Goal: Check status: Check status

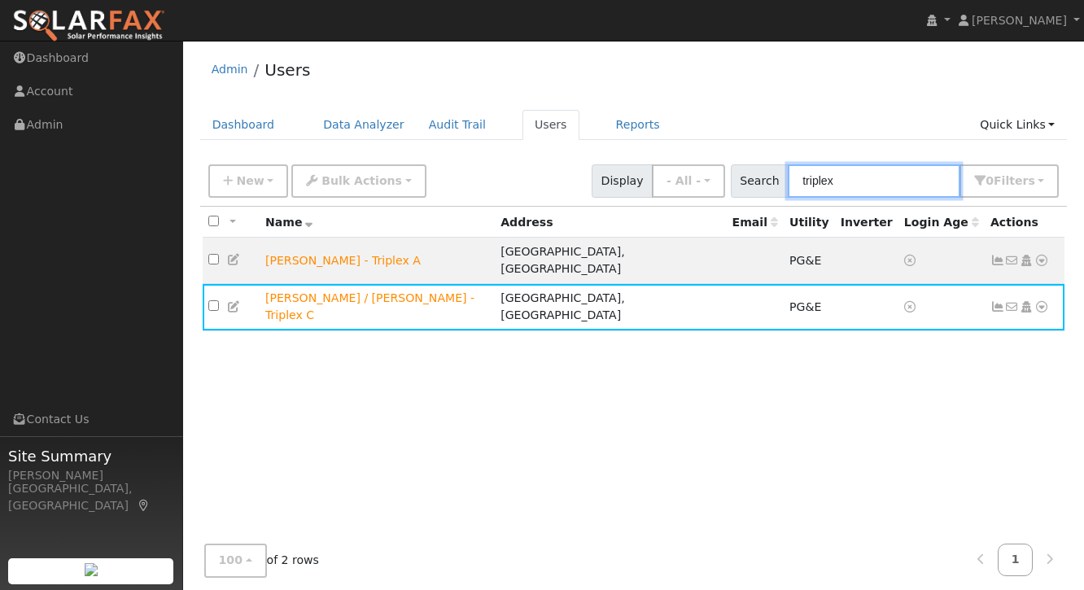
click at [861, 179] on input "triplex" at bounding box center [873, 180] width 172 height 33
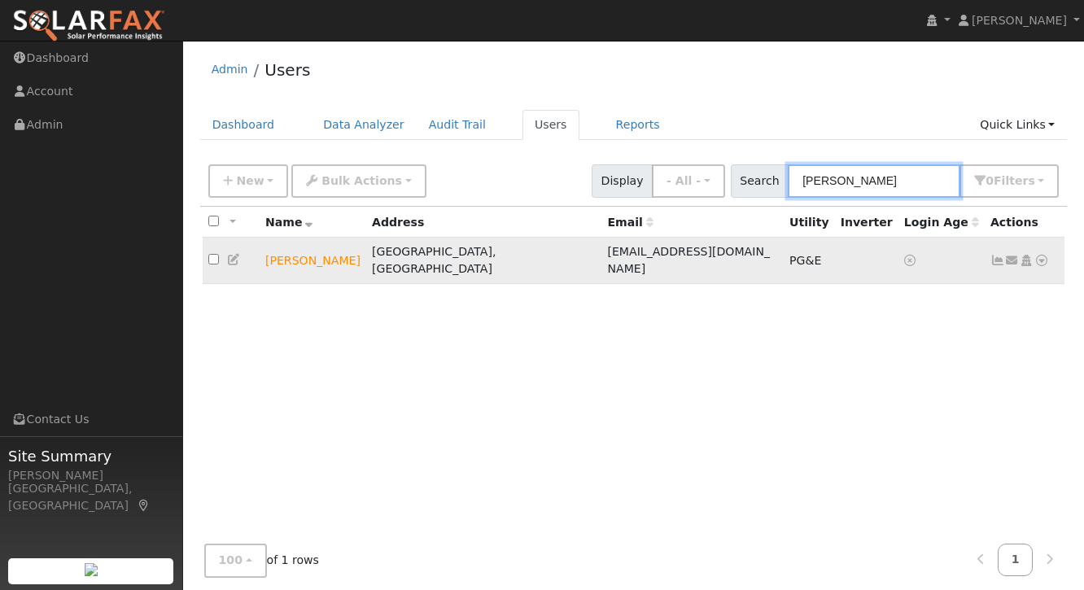
type input "[PERSON_NAME]"
click at [992, 255] on icon at bounding box center [997, 260] width 15 height 11
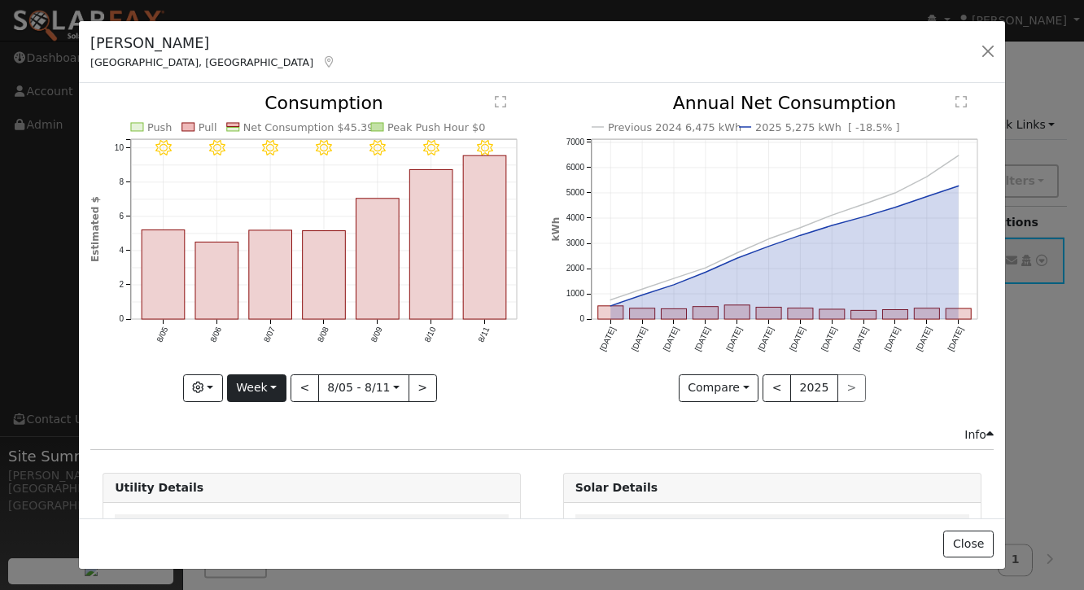
click at [251, 384] on button "Week" at bounding box center [256, 388] width 59 height 28
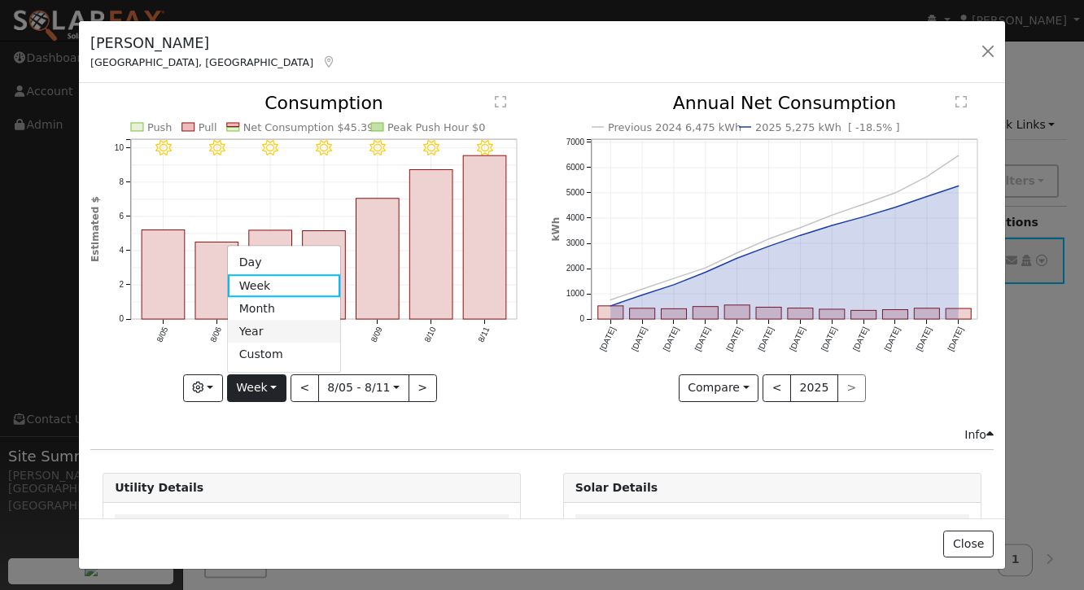
click at [268, 325] on link "Year" at bounding box center [284, 332] width 113 height 23
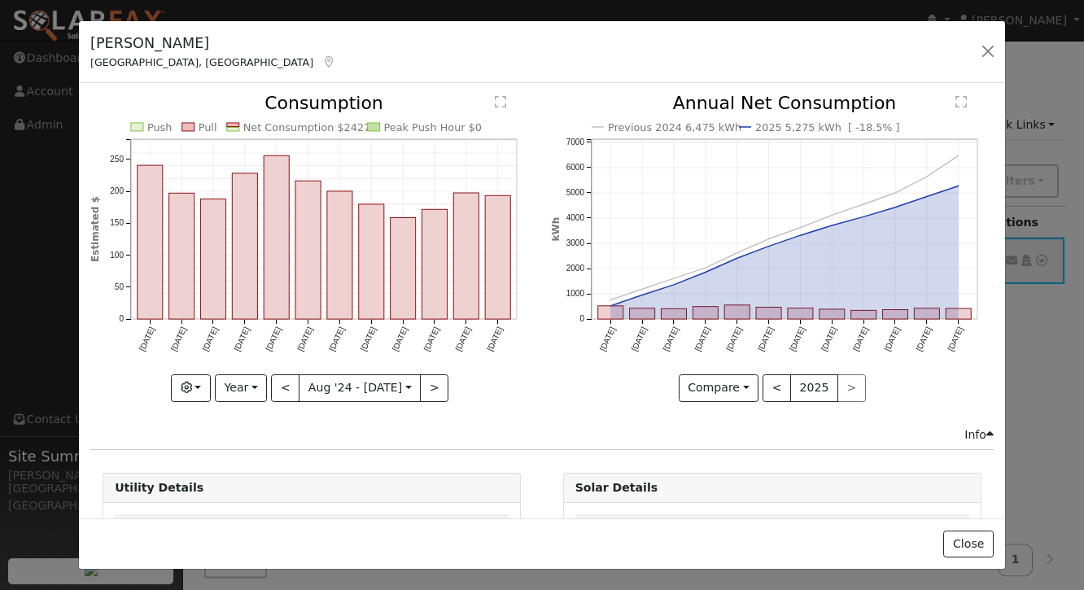
click at [517, 47] on div "[PERSON_NAME] [GEOGRAPHIC_DATA], [GEOGRAPHIC_DATA] Default Account Default Acco…" at bounding box center [542, 52] width 926 height 63
click at [286, 386] on button "<" at bounding box center [285, 388] width 28 height 28
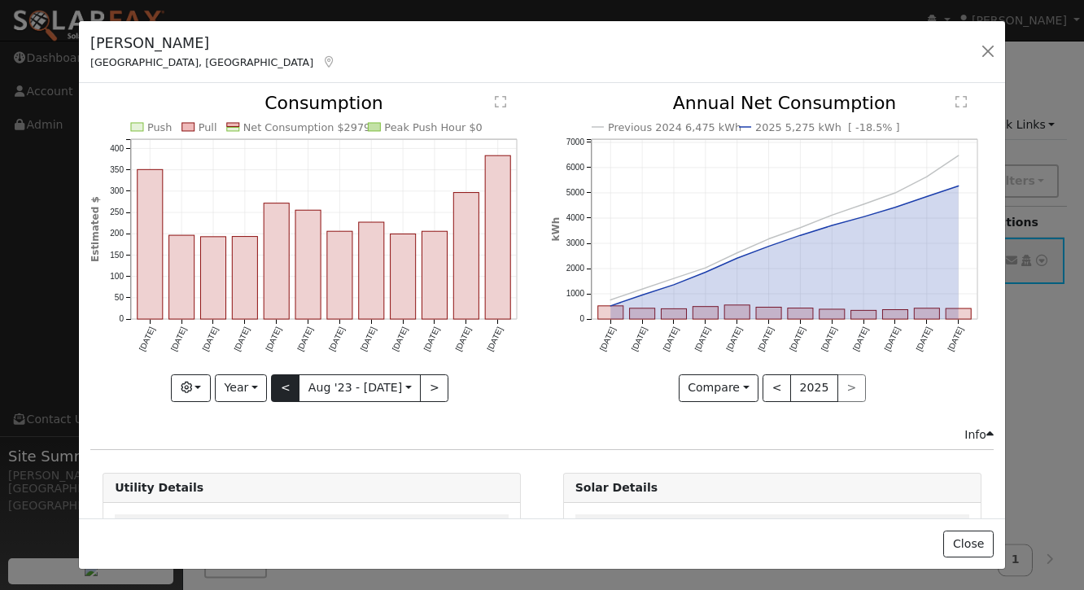
click at [281, 383] on button "<" at bounding box center [285, 388] width 28 height 28
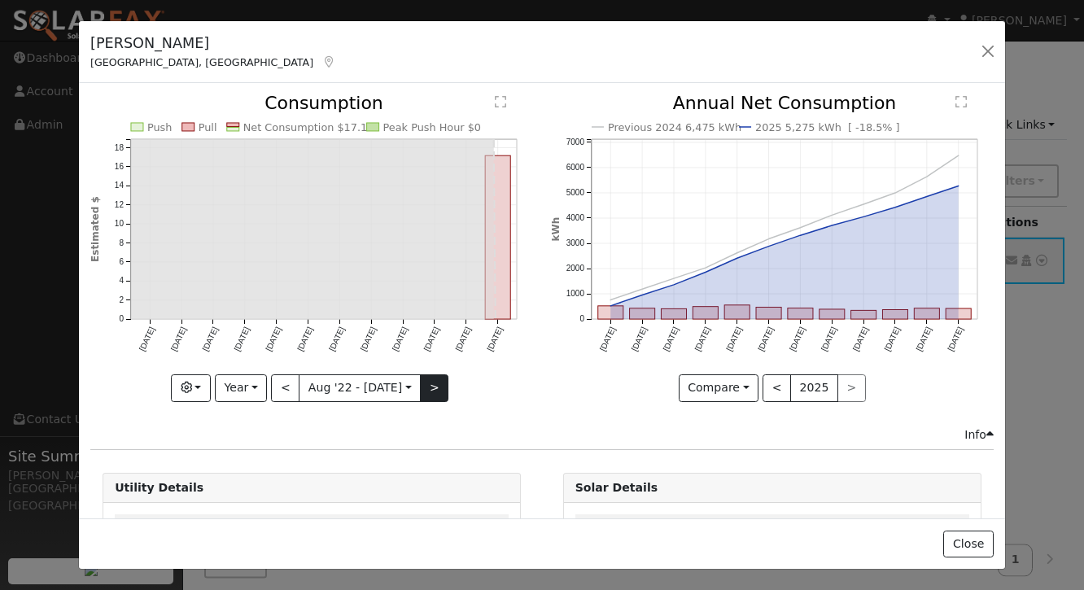
click at [434, 388] on button ">" at bounding box center [434, 388] width 28 height 28
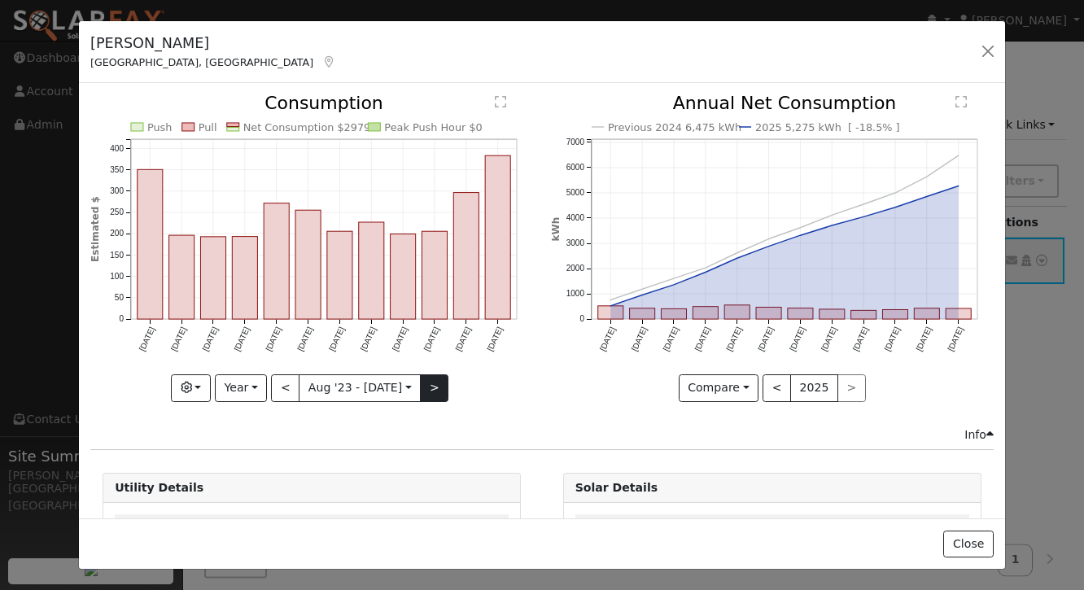
click at [432, 383] on button ">" at bounding box center [434, 388] width 28 height 28
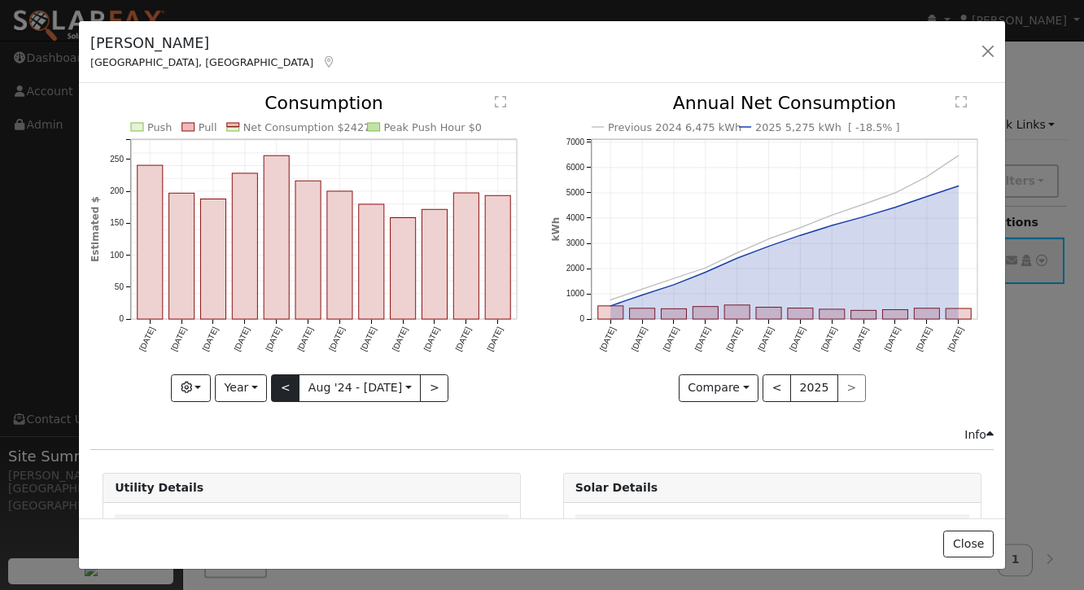
click at [288, 386] on button "<" at bounding box center [285, 388] width 28 height 28
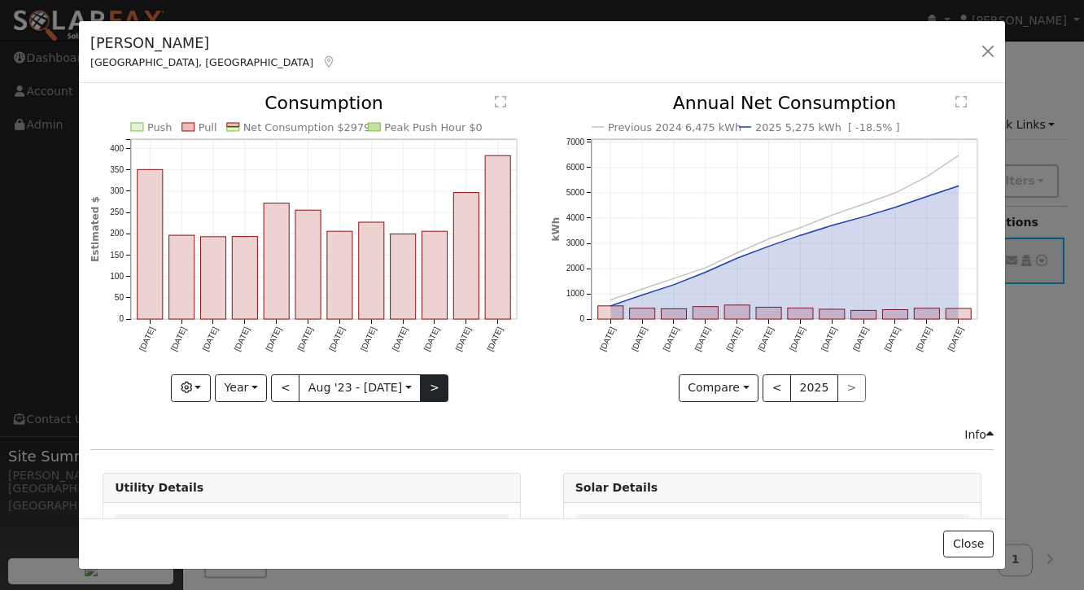
click at [435, 393] on button ">" at bounding box center [434, 388] width 28 height 28
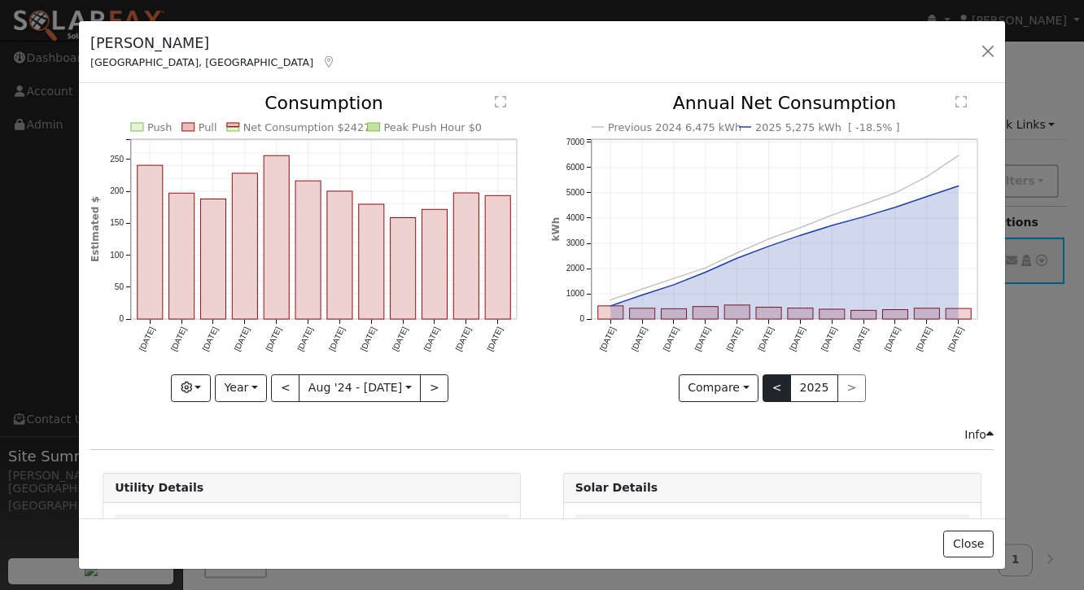
click at [780, 393] on button "<" at bounding box center [776, 388] width 28 height 28
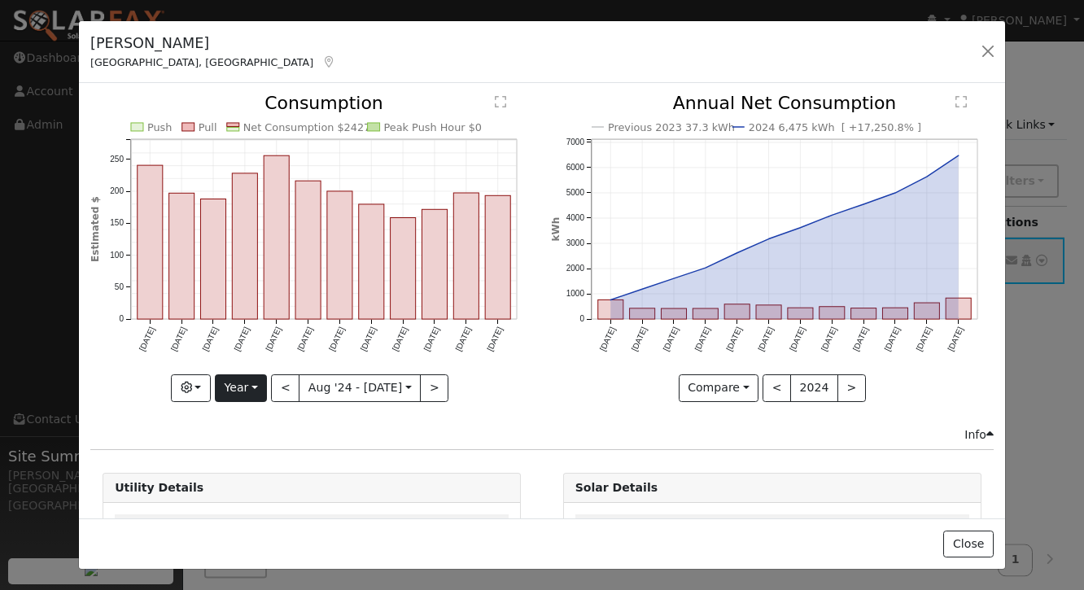
click at [250, 389] on button "Year" at bounding box center [241, 388] width 52 height 28
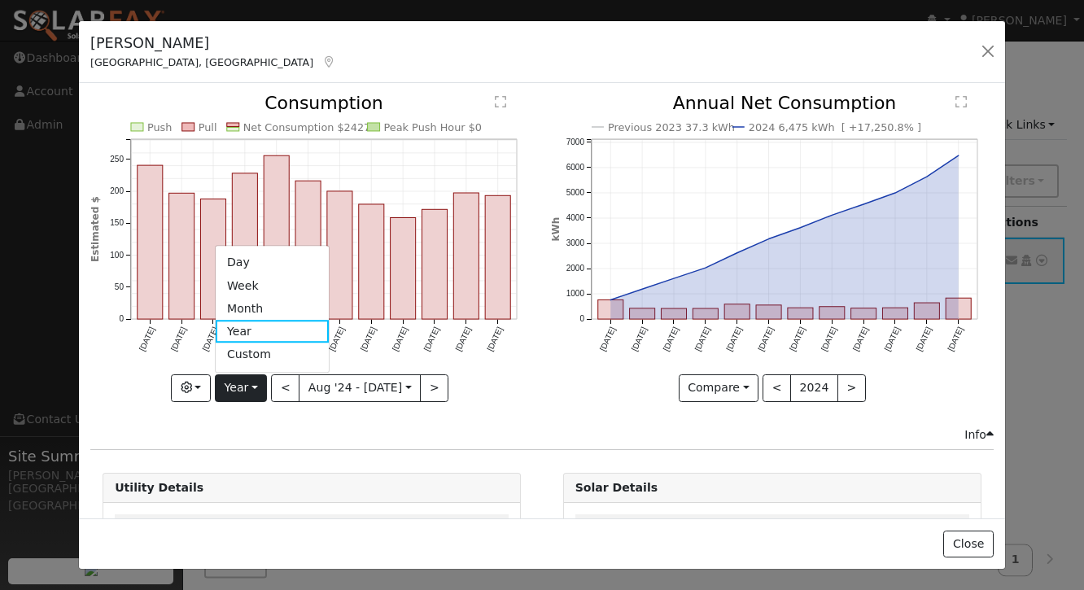
click at [547, 377] on div "Previous 2023 37.3 kWh 2024 6,475 kWh [ +17,250.8% ] [DATE] Sep '[DATE] Nov '[D…" at bounding box center [772, 259] width 460 height 331
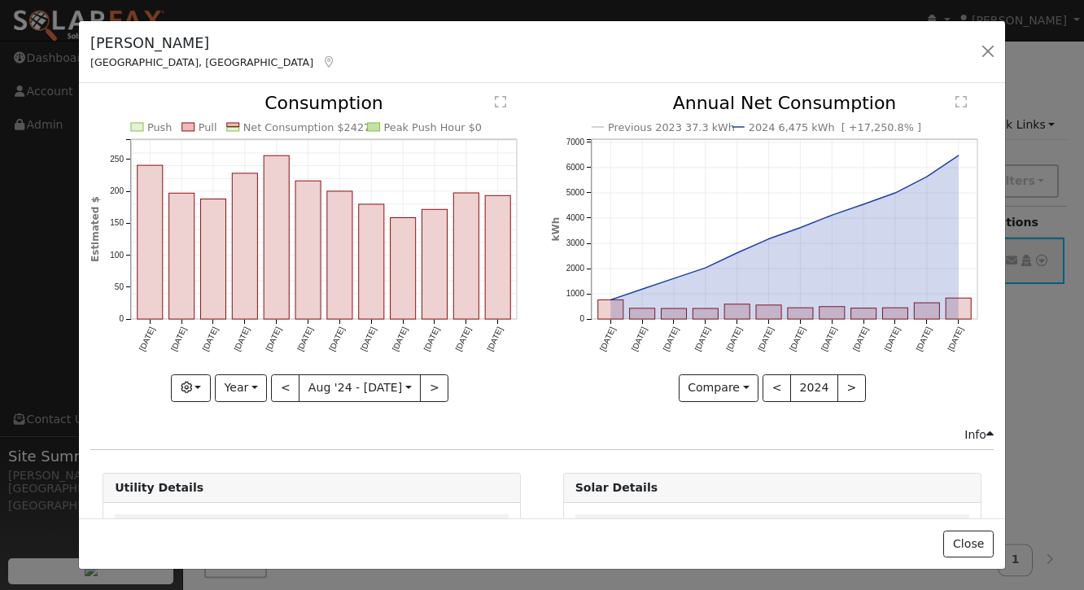
click at [539, 117] on div "Push Pull Net Consumption $2427 Peak Push Hour $0 Aug '[DATE] Oct '[DATE] Dec '…" at bounding box center [312, 259] width 460 height 331
click at [256, 384] on button "Year" at bounding box center [241, 388] width 52 height 28
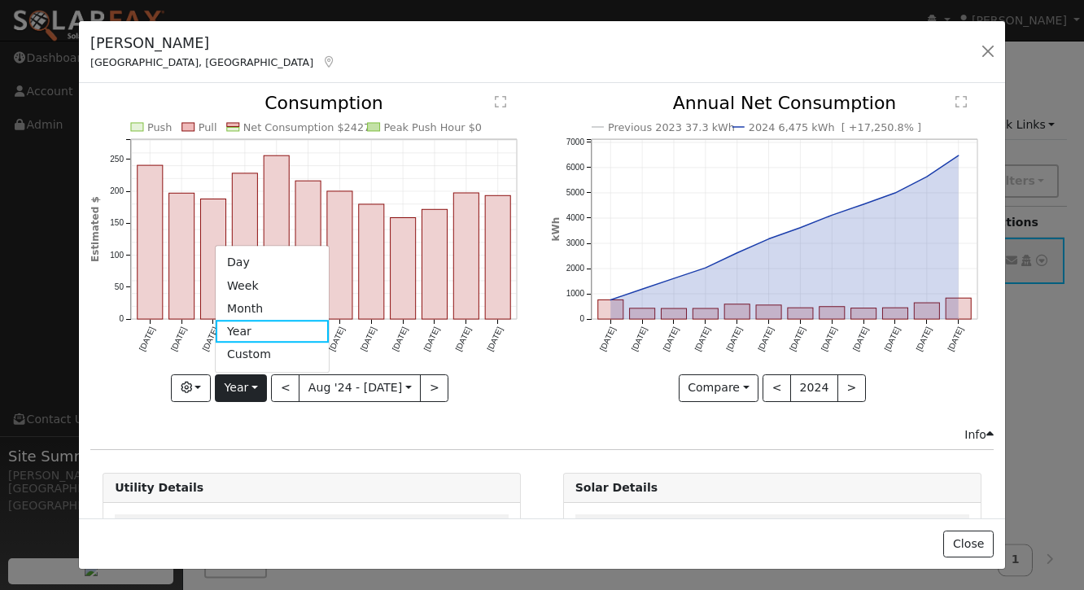
click at [529, 377] on icon "Push Pull Net Consumption $2427 Peak Push Hour $0 Aug '[DATE] Oct '[DATE] Dec '…" at bounding box center [311, 242] width 443 height 296
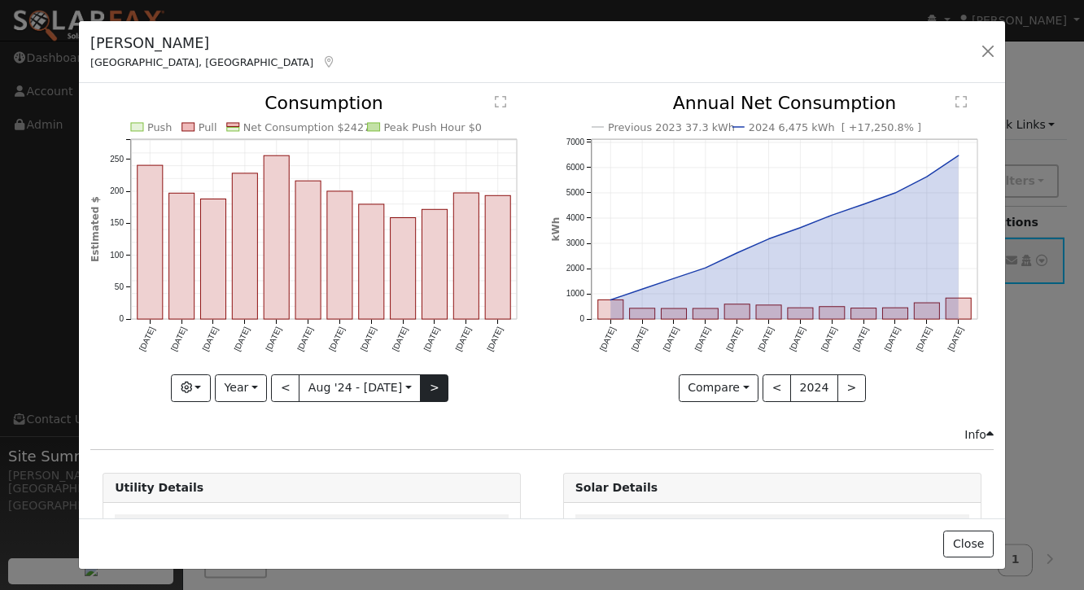
click at [437, 390] on button ">" at bounding box center [434, 388] width 28 height 28
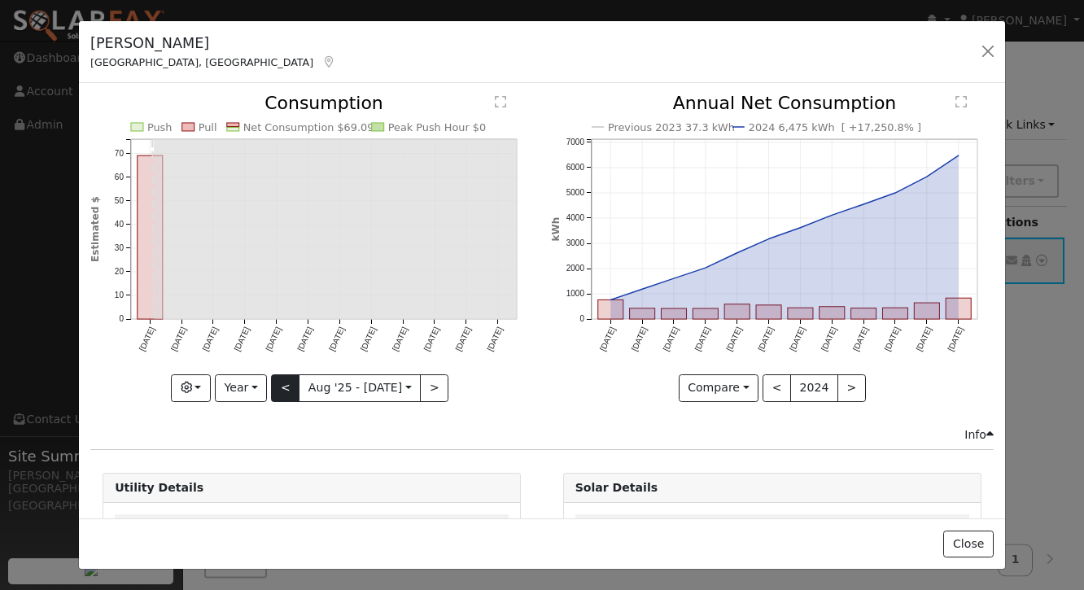
click at [293, 387] on button "<" at bounding box center [285, 388] width 28 height 28
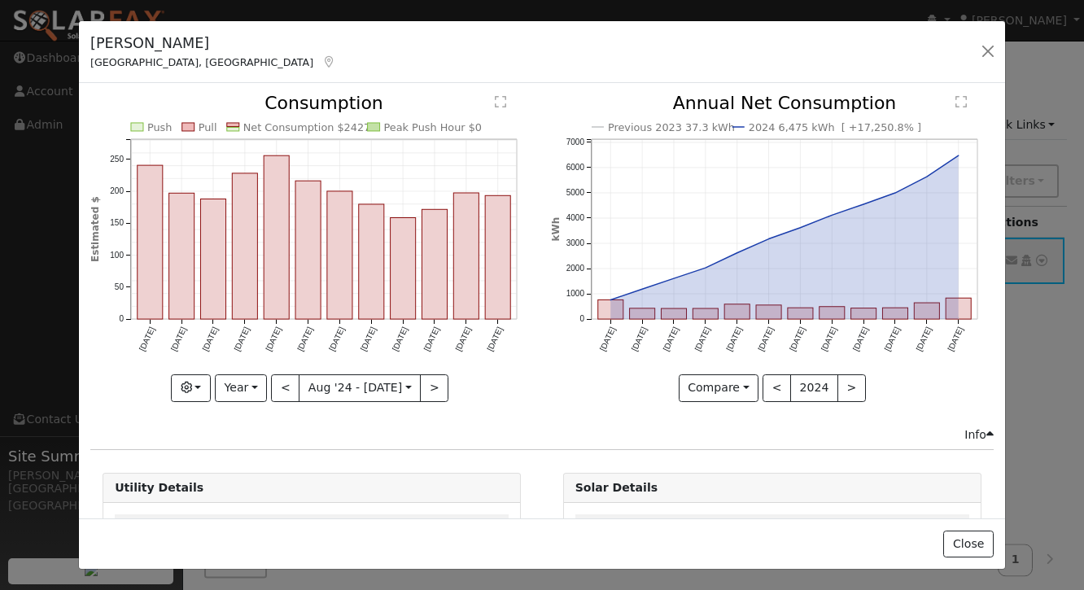
click at [287, 388] on button "<" at bounding box center [285, 388] width 28 height 28
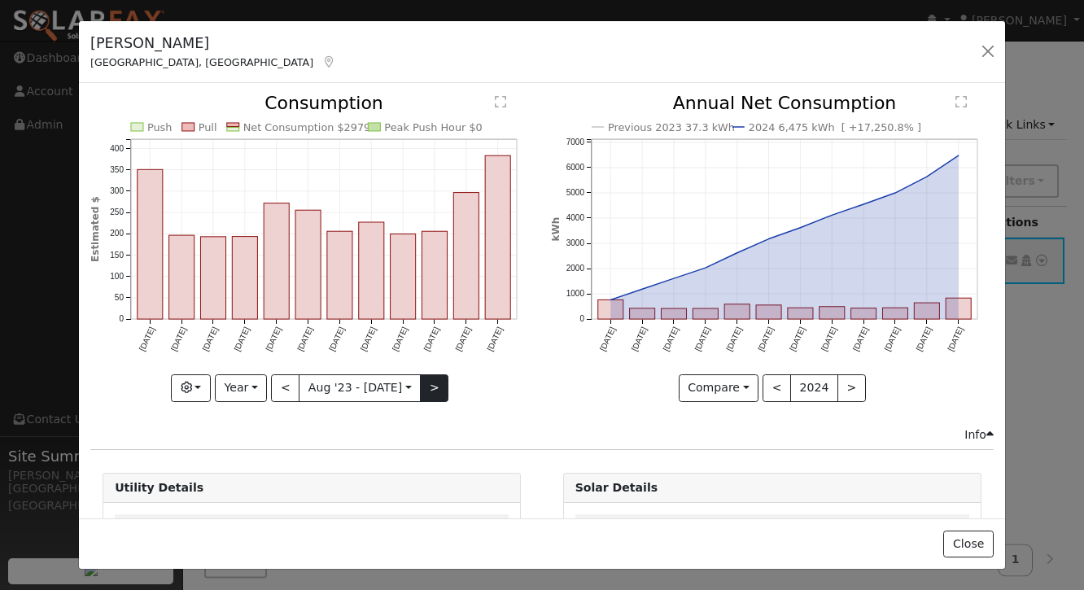
click at [434, 382] on button ">" at bounding box center [434, 388] width 28 height 28
type input "[DATE]"
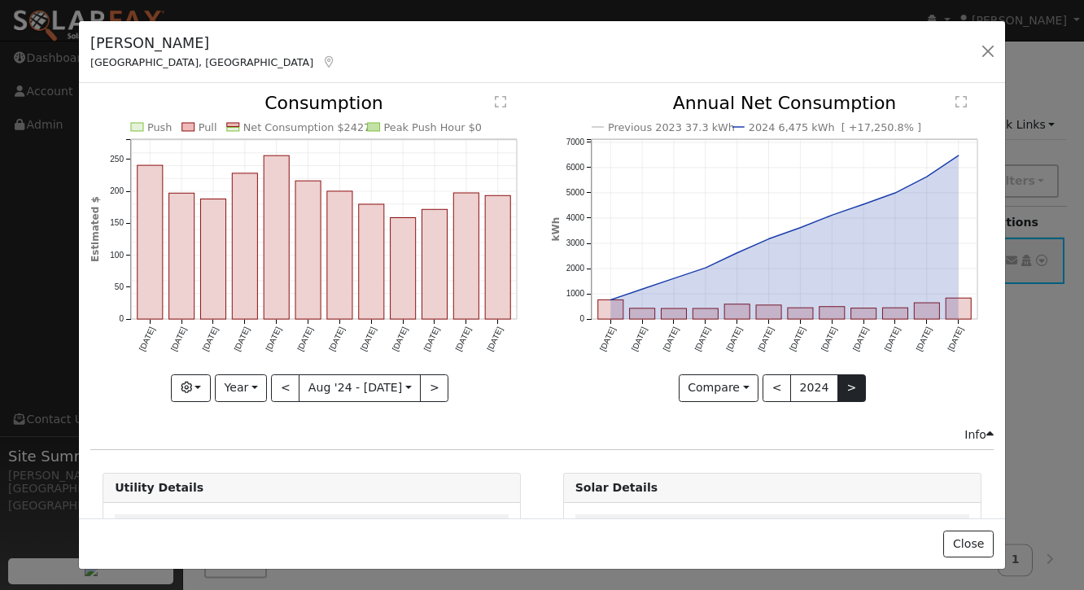
click at [848, 388] on button ">" at bounding box center [851, 388] width 28 height 28
